Goal: Information Seeking & Learning: Learn about a topic

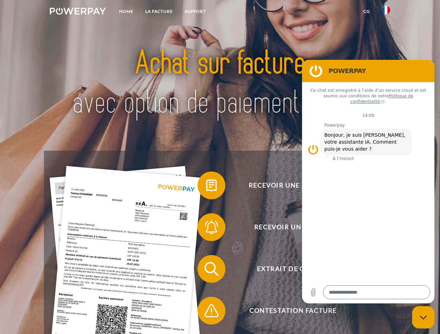
click at [78, 12] on img at bounding box center [78, 11] width 56 height 7
click at [386, 12] on img at bounding box center [386, 10] width 8 height 8
click at [366, 11] on link "CG" at bounding box center [366, 11] width 18 height 13
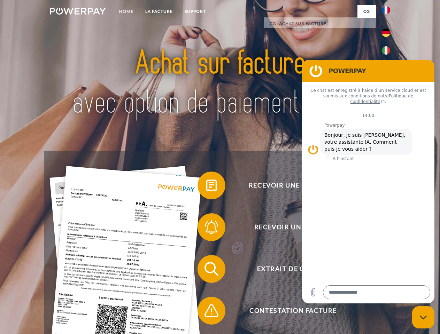
click at [206, 187] on span at bounding box center [200, 185] width 35 height 35
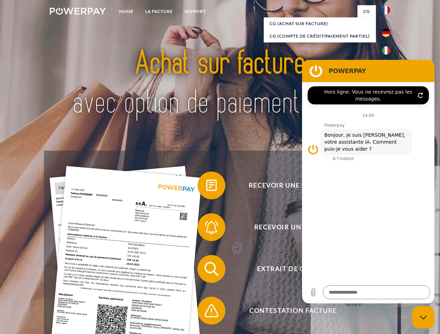
click at [206, 229] on div "Recevoir une facture ? Recevoir un rappel? Extrait de compte retour" at bounding box center [220, 290] width 352 height 278
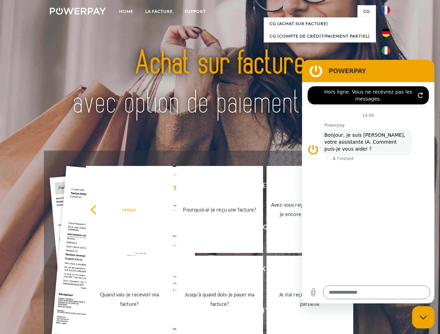
click at [206, 270] on link "Jusqu'à quand dois-je payer ma facture?" at bounding box center [219, 299] width 87 height 87
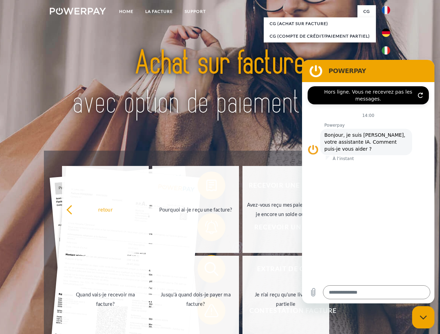
click at [206, 312] on span at bounding box center [200, 310] width 35 height 35
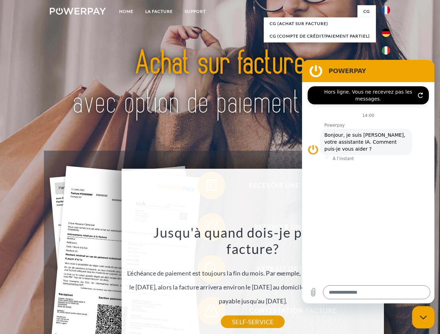
click at [423, 317] on icon "Fermer la fenêtre de messagerie" at bounding box center [422, 317] width 7 height 5
type textarea "*"
